Goal: Transaction & Acquisition: Purchase product/service

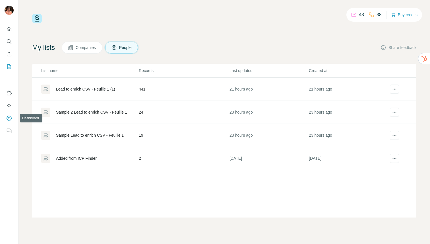
click at [7, 119] on icon "Dashboard" at bounding box center [9, 118] width 6 height 6
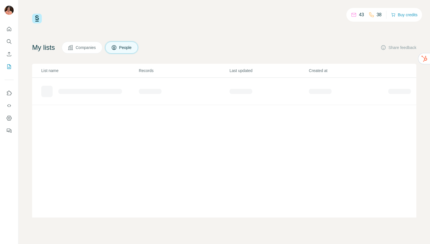
click at [359, 15] on p "43" at bounding box center [361, 14] width 5 height 7
drag, startPoint x: 351, startPoint y: 15, endPoint x: 394, endPoint y: 16, distance: 43.3
click at [352, 15] on icon at bounding box center [354, 14] width 5 height 2
click at [403, 15] on button "Buy credits" at bounding box center [404, 15] width 26 height 8
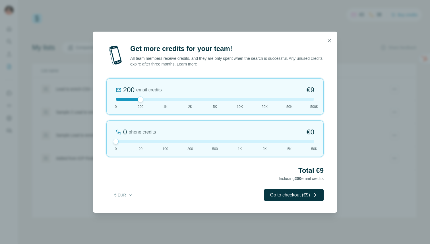
drag, startPoint x: 140, startPoint y: 140, endPoint x: 124, endPoint y: 131, distance: 18.5
click at [120, 140] on div at bounding box center [215, 141] width 199 height 3
drag, startPoint x: 142, startPoint y: 99, endPoint x: 165, endPoint y: 100, distance: 22.2
click at [165, 100] on div at bounding box center [166, 100] width 6 height 6
drag, startPoint x: 166, startPoint y: 100, endPoint x: 179, endPoint y: 108, distance: 15.3
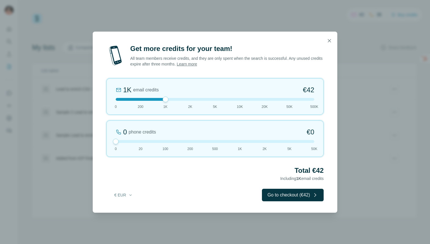
click at [166, 99] on div at bounding box center [166, 100] width 6 height 6
click at [287, 201] on div "Get more credits for your team! All team members receive credits, and they are …" at bounding box center [215, 128] width 245 height 169
click at [287, 196] on button "Go to checkout (€42)" at bounding box center [293, 195] width 62 height 13
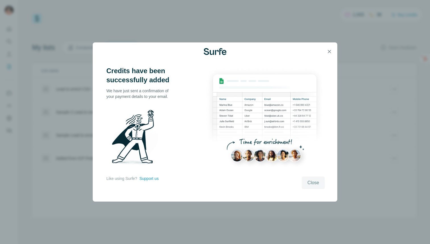
click at [315, 184] on span "Close" at bounding box center [314, 182] width 12 height 7
